Goal: Use online tool/utility: Utilize a website feature to perform a specific function

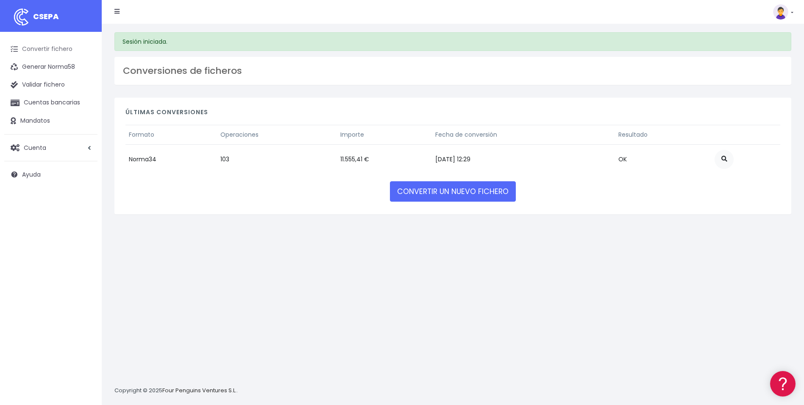
click at [59, 50] on link "Convertir fichero" at bounding box center [50, 49] width 93 height 18
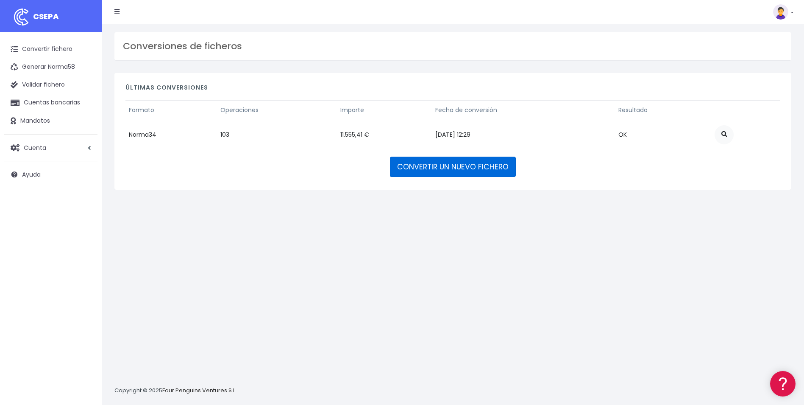
click at [456, 165] on link "CONVERTIR UN NUEVO FICHERO" at bounding box center [453, 166] width 126 height 20
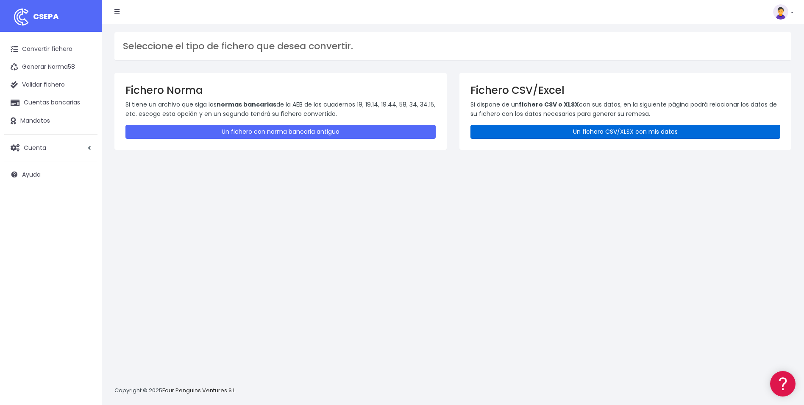
click at [562, 130] on link "Un fichero CSV/XLSX con mis datos" at bounding box center [626, 132] width 310 height 14
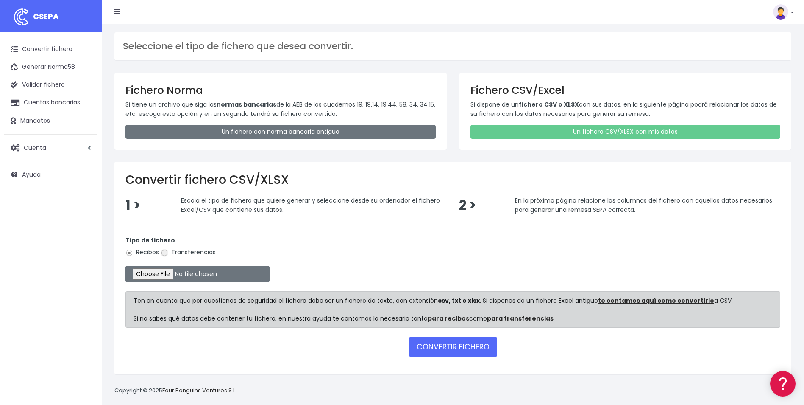
click at [166, 254] on input "Transferencias" at bounding box center [165, 253] width 8 height 8
radio input "true"
click at [164, 283] on form "Tipo de fichero Recibos Transferencias Ten en cuenta que por cuestiones de segu…" at bounding box center [453, 295] width 655 height 136
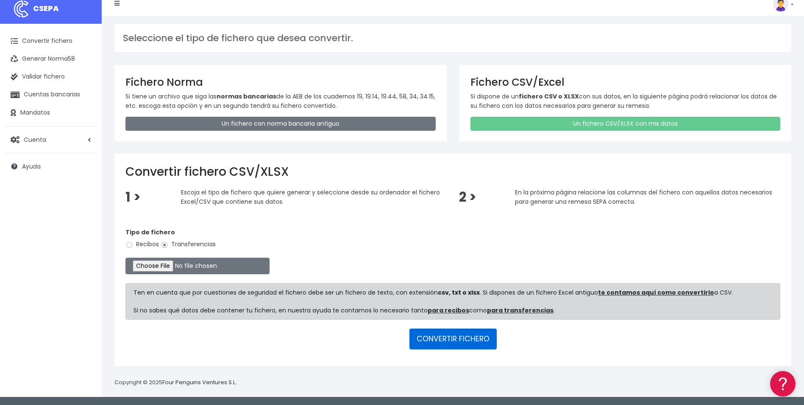
click at [459, 345] on button "CONVERTIR FICHERO" at bounding box center [453, 338] width 87 height 20
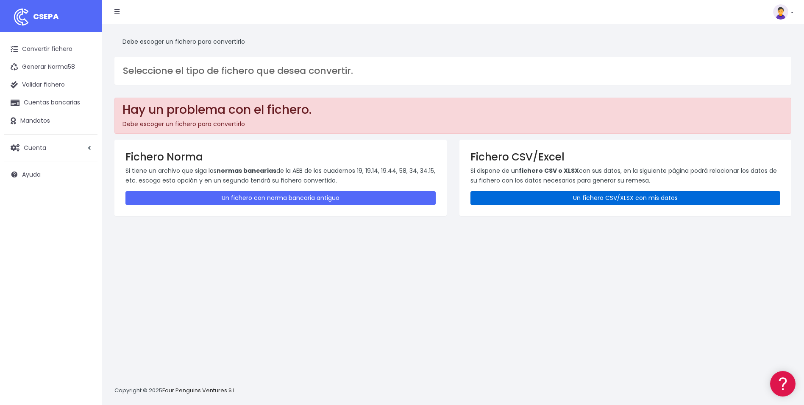
click at [515, 197] on link "Un fichero CSV/XLSX con mis datos" at bounding box center [626, 198] width 310 height 14
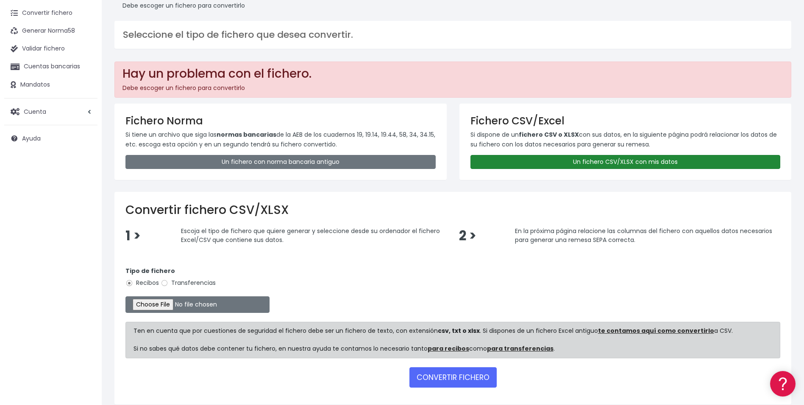
scroll to position [73, 0]
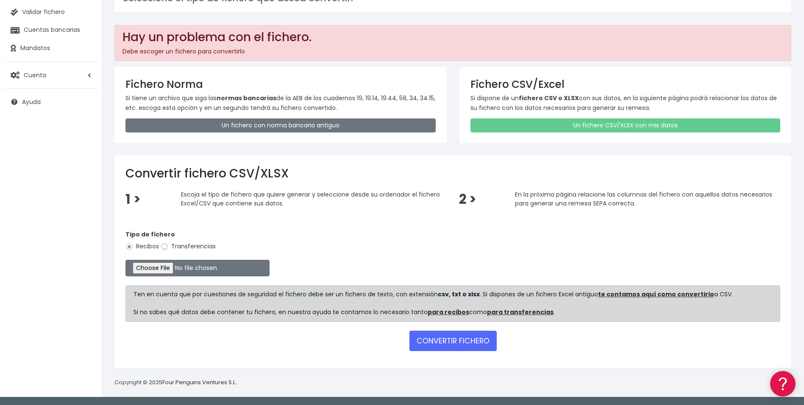
click at [167, 246] on input "Transferencias" at bounding box center [165, 247] width 8 height 8
radio input "true"
click at [165, 268] on input "file" at bounding box center [198, 268] width 144 height 17
type input "C:\fakepath\LIQUIDACION_YOUSSEF_06102025.csv"
click at [460, 342] on button "CONVERTIR FICHERO" at bounding box center [453, 340] width 87 height 20
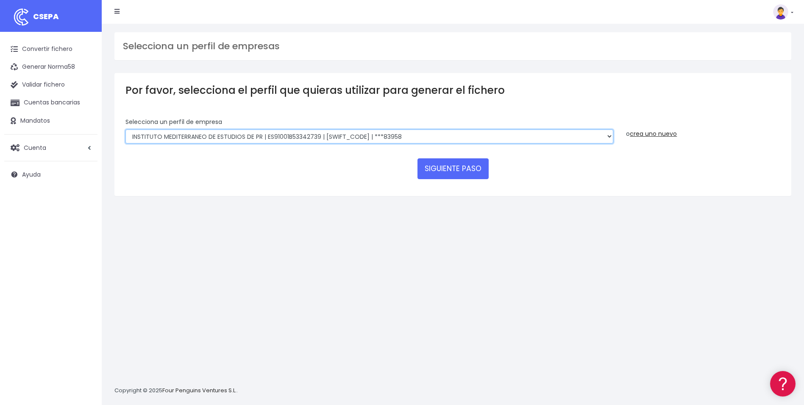
click at [608, 140] on select "INSTITUTO MEDITERRANEO DE ESTUDIOS DE PR | ES91001B53342739 | BSCHESMMXXX | ***…" at bounding box center [370, 136] width 488 height 14
select select "1887"
click at [126, 129] on select "INSTITUTO MEDITERRANEO DE ESTUDIOS DE PR | ES91001B53342739 | BSCHESMMXXX | ***…" at bounding box center [370, 136] width 488 height 14
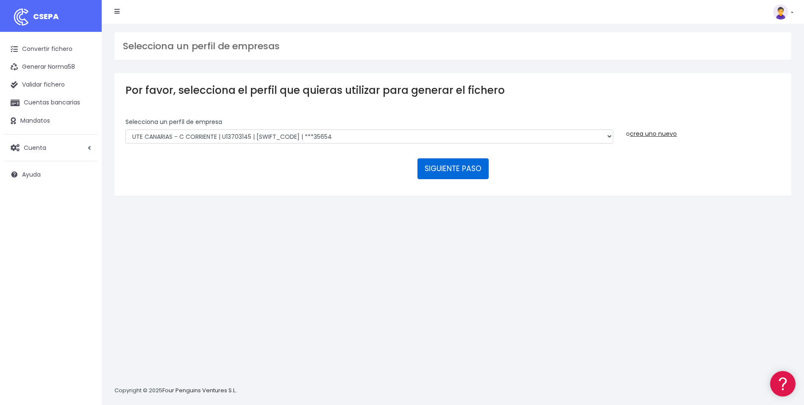
click at [444, 165] on button "SIGUIENTE PASO" at bounding box center [453, 168] width 71 height 20
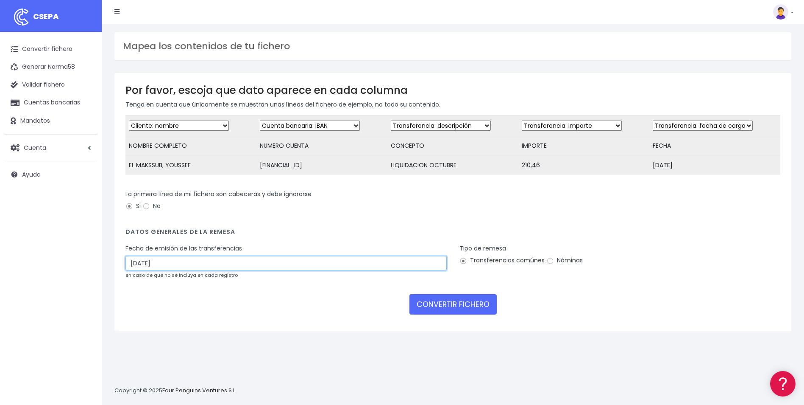
click at [224, 266] on input "[DATE]" at bounding box center [286, 263] width 321 height 14
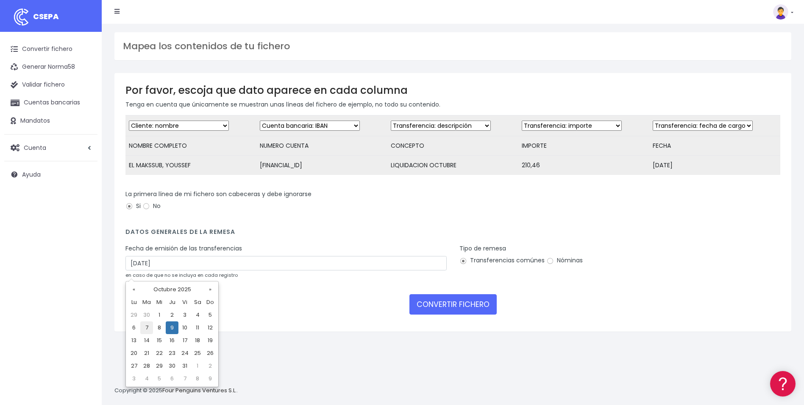
click at [145, 327] on td "7" at bounding box center [146, 327] width 13 height 13
type input "07/10/2025"
click at [550, 265] on input "Nóminas" at bounding box center [551, 261] width 8 height 8
radio input "true"
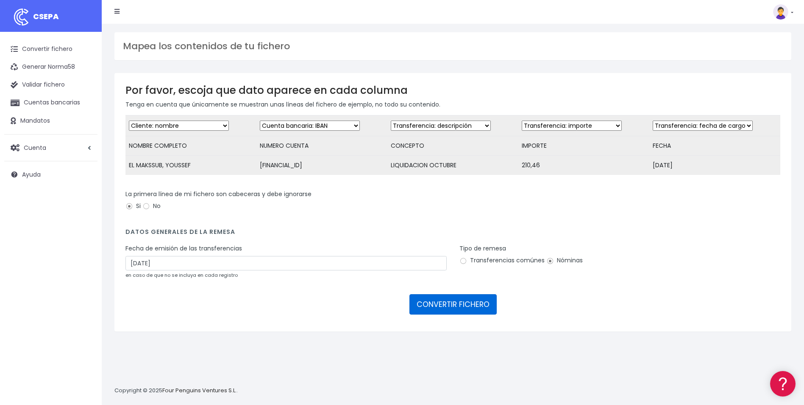
click at [481, 309] on button "CONVERTIR FICHERO" at bounding box center [453, 304] width 87 height 20
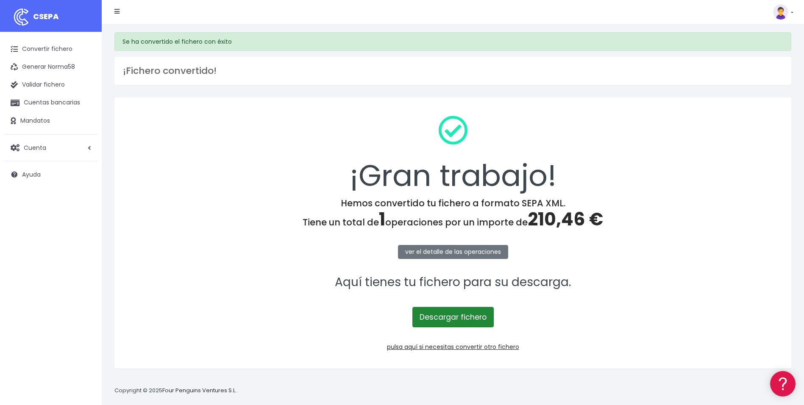
click at [472, 317] on link "Descargar fichero" at bounding box center [453, 317] width 81 height 20
